Goal: Use online tool/utility

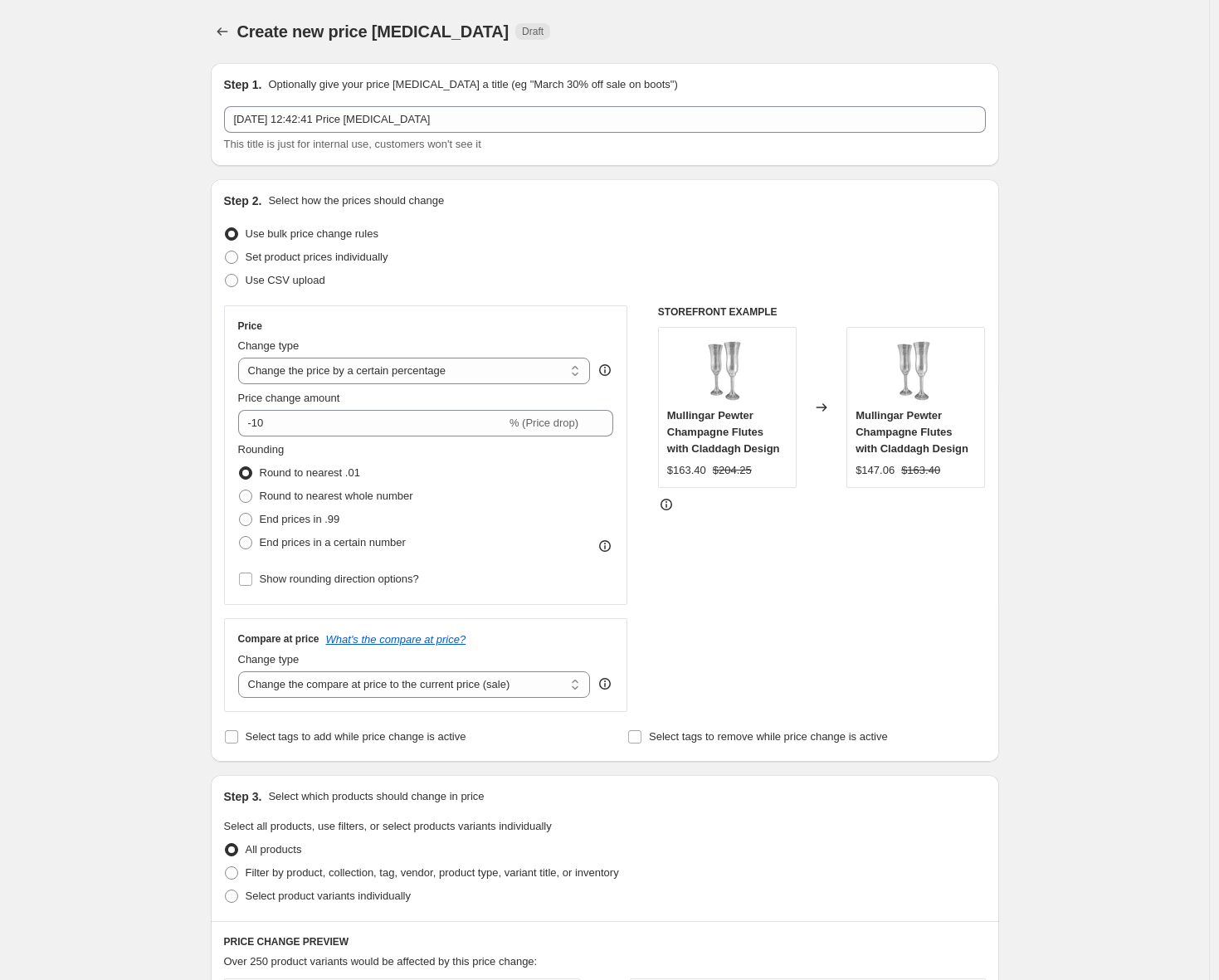
select select "percentage"
